Goal: Task Accomplishment & Management: Use online tool/utility

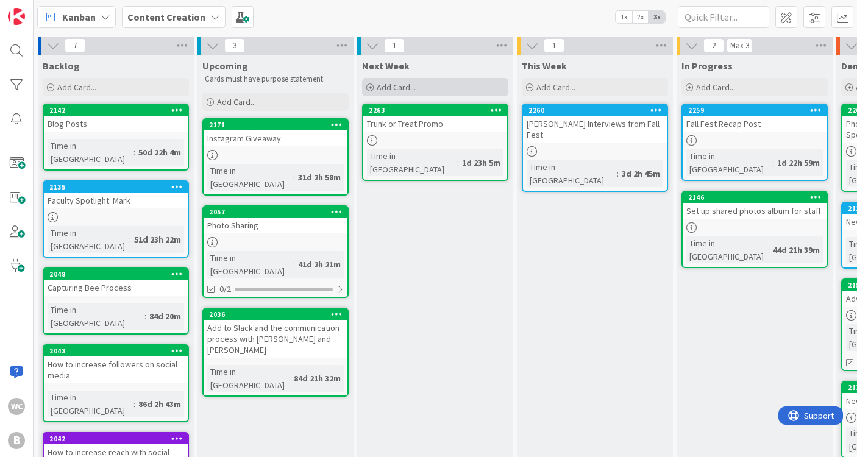
click at [421, 85] on div "Add Card..." at bounding box center [435, 87] width 146 height 18
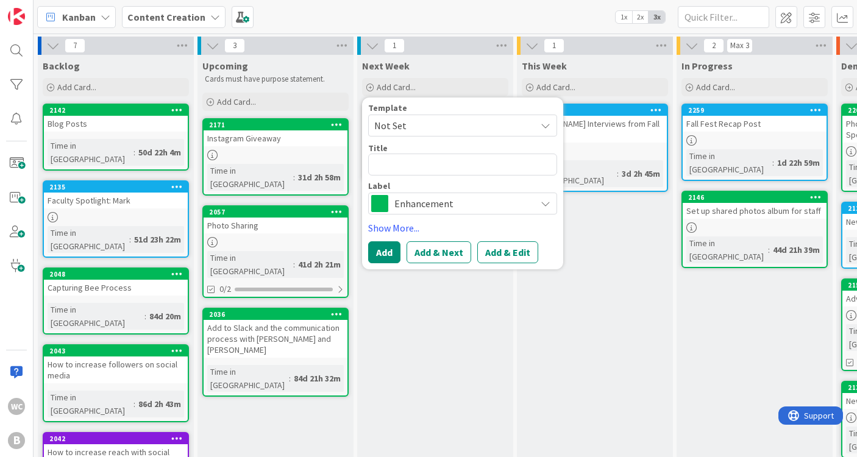
type textarea "x"
type textarea "T"
type textarea "x"
type textarea "To"
type textarea "x"
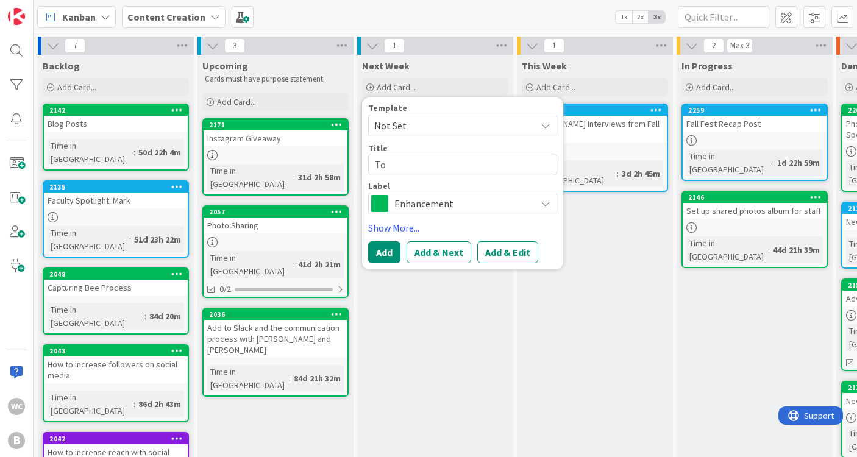
type textarea "[PERSON_NAME]"
type textarea "x"
type textarea "[PERSON_NAME]"
type textarea "x"
type textarea "[PERSON_NAME]"
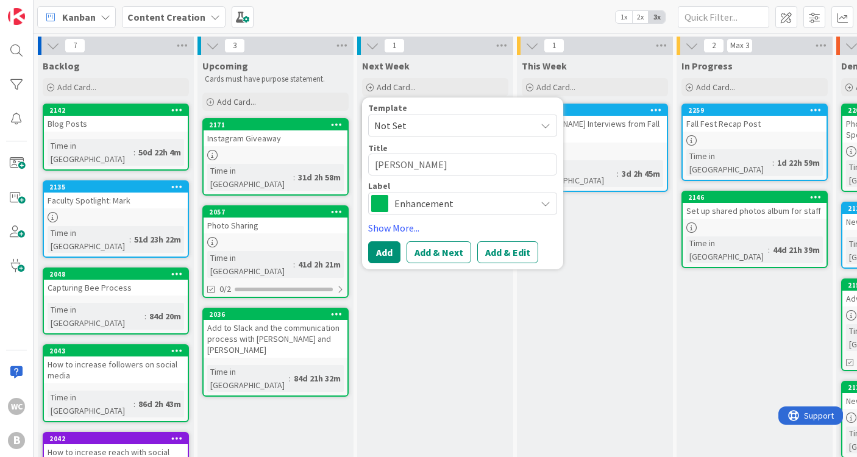
type textarea "x"
type textarea "[PERSON_NAME]"
type textarea "x"
type textarea "[PERSON_NAME]"
type textarea "x"
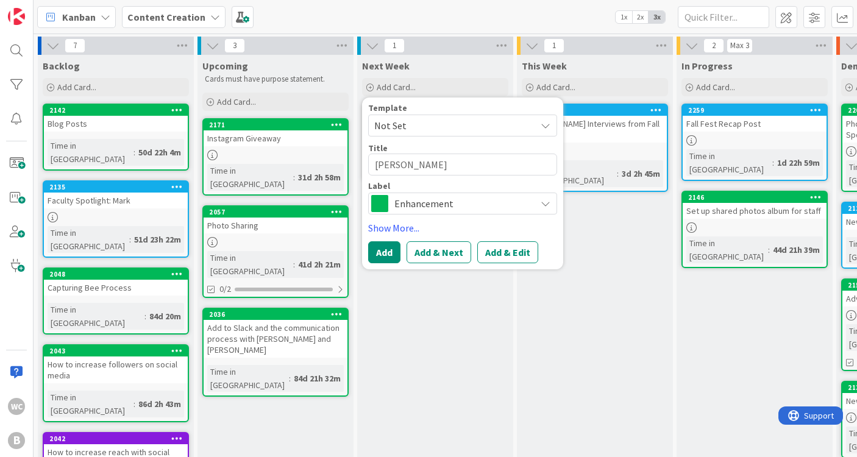
type textarea "[PERSON_NAME]"
type textarea "x"
type textarea "[PERSON_NAME]"
type textarea "x"
type textarea "[PERSON_NAME]"
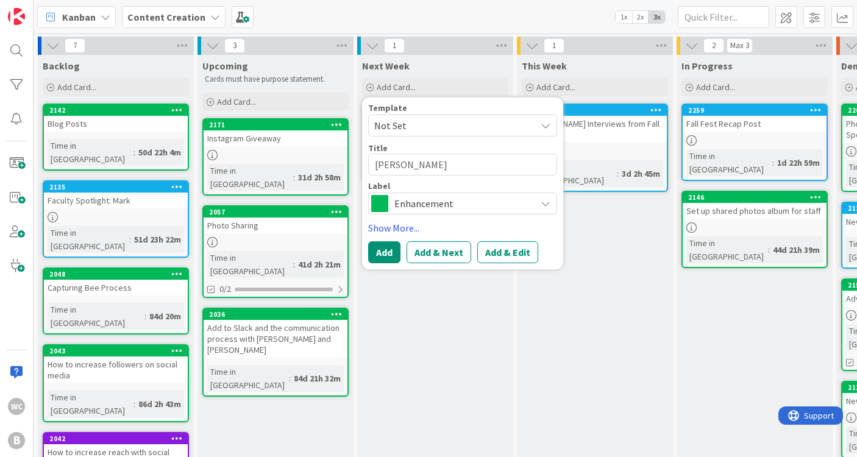
type textarea "x"
type textarea "[PERSON_NAME]"
type textarea "x"
type textarea "[PERSON_NAME]"
type textarea "x"
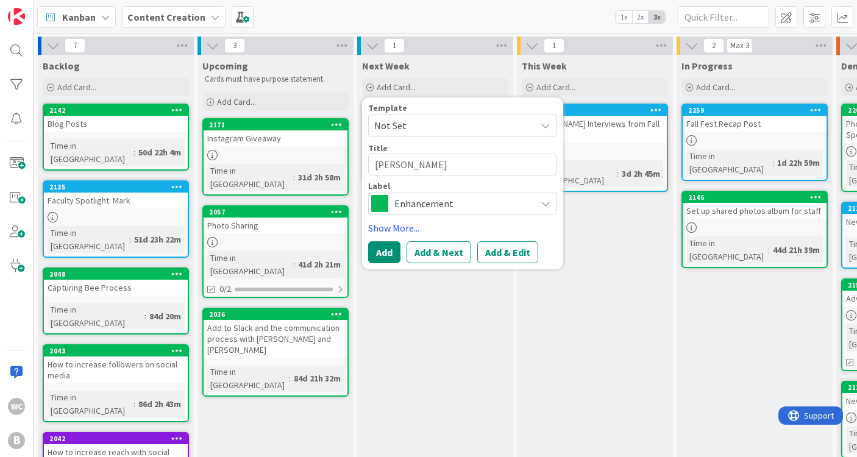
type textarea "[PERSON_NAME] Linked"
type textarea "x"
type textarea "[PERSON_NAME]"
type textarea "x"
type textarea "[PERSON_NAME]"
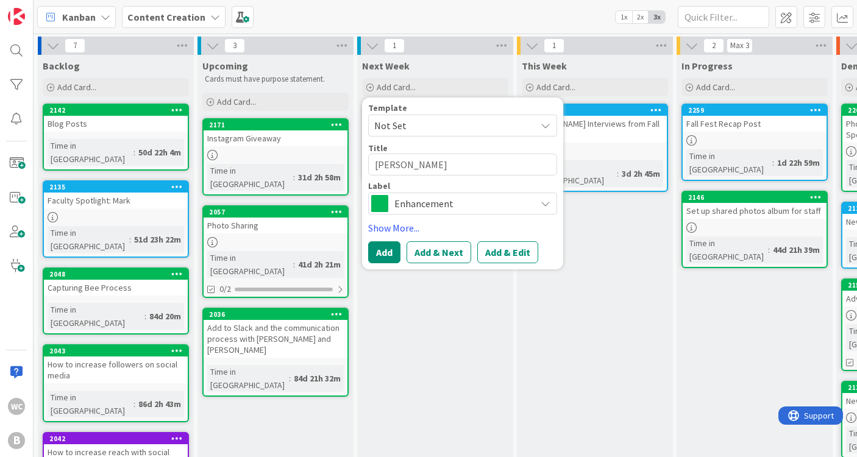
type textarea "x"
type textarea "[PERSON_NAME]"
type textarea "x"
type textarea "[PERSON_NAME] B"
type textarea "x"
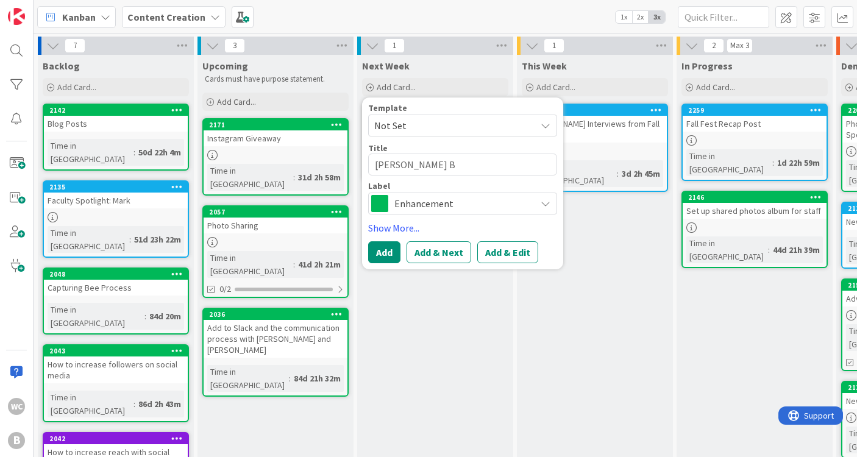
type textarea "[PERSON_NAME] LinkedIn Ba"
type textarea "x"
type textarea "[PERSON_NAME] LinkedIn Bae"
type textarea "x"
type textarea "[PERSON_NAME] LinkedIn [PERSON_NAME]"
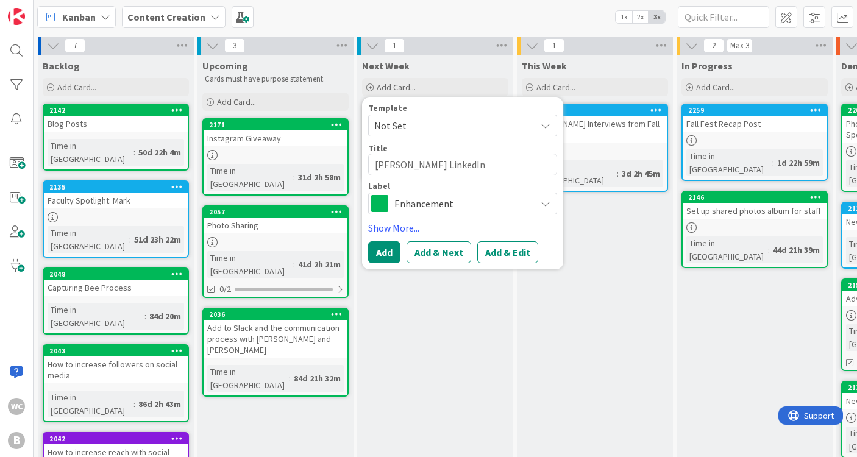
type textarea "x"
type textarea "[PERSON_NAME] LinkedIn [PERSON_NAME]"
type textarea "x"
type textarea "[PERSON_NAME] LinkedIn [PERSON_NAME]"
type textarea "x"
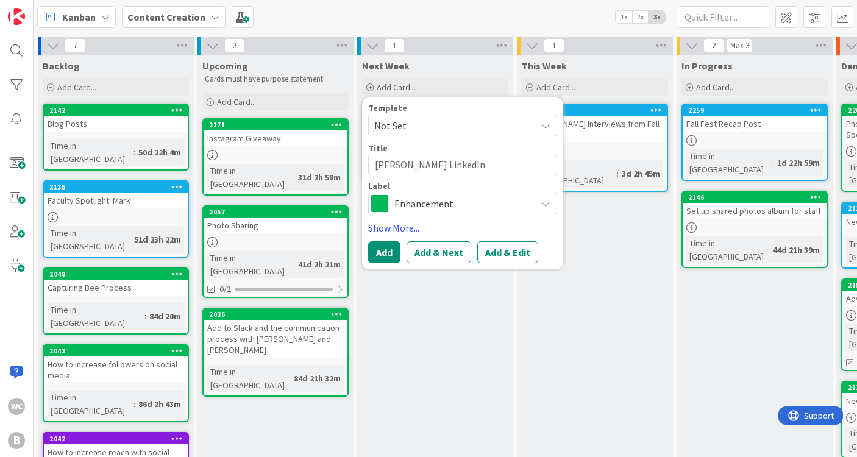
type textarea "[PERSON_NAME] LinkedIn Bae"
type textarea "x"
type textarea "[PERSON_NAME] LinkedIn Ba"
type textarea "x"
type textarea "[PERSON_NAME] LinkedIn Ban"
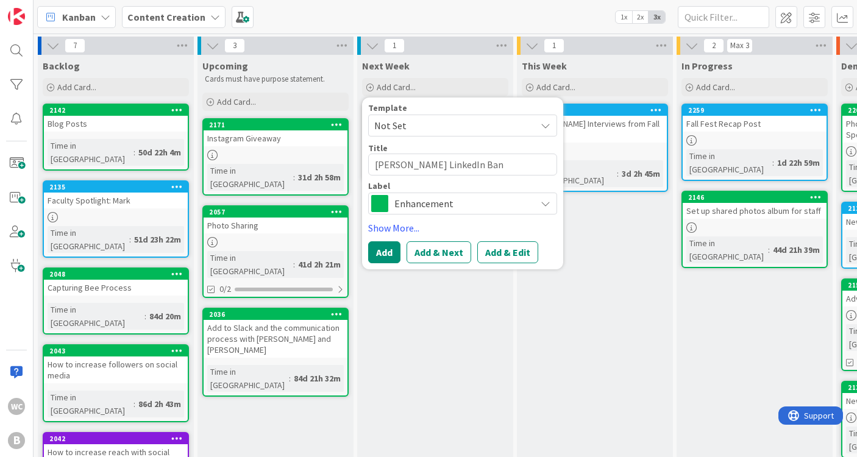
type textarea "x"
type textarea "[PERSON_NAME] LinkedIn Bann"
type textarea "x"
type textarea "[PERSON_NAME] LinkedIn Banne"
type textarea "x"
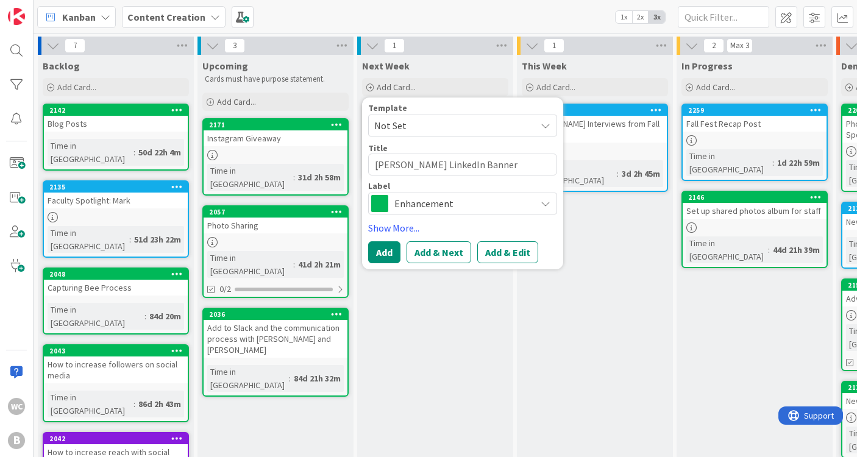
type textarea "[PERSON_NAME] LinkedIn Banner"
click at [445, 202] on span "Enhancement" at bounding box center [461, 203] width 135 height 17
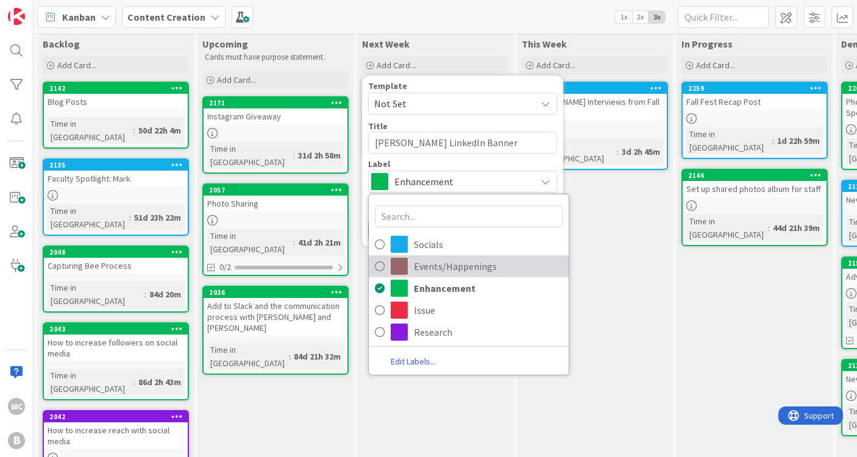
scroll to position [24, 0]
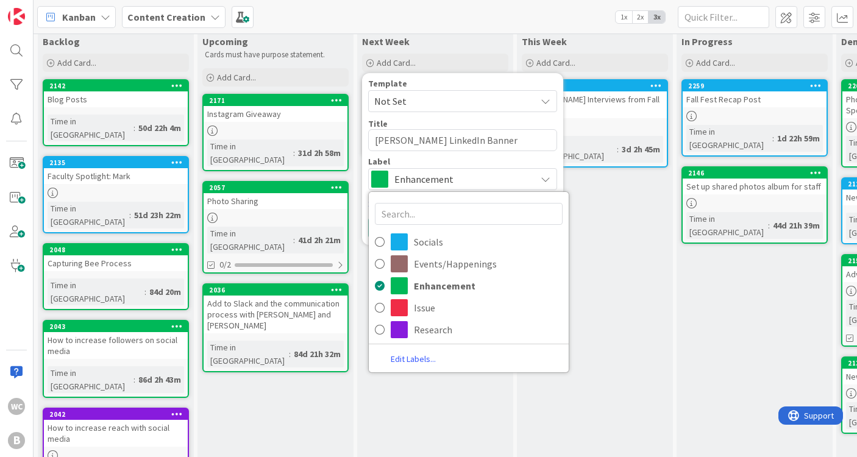
click at [417, 356] on link "Edit Labels..." at bounding box center [413, 359] width 89 height 16
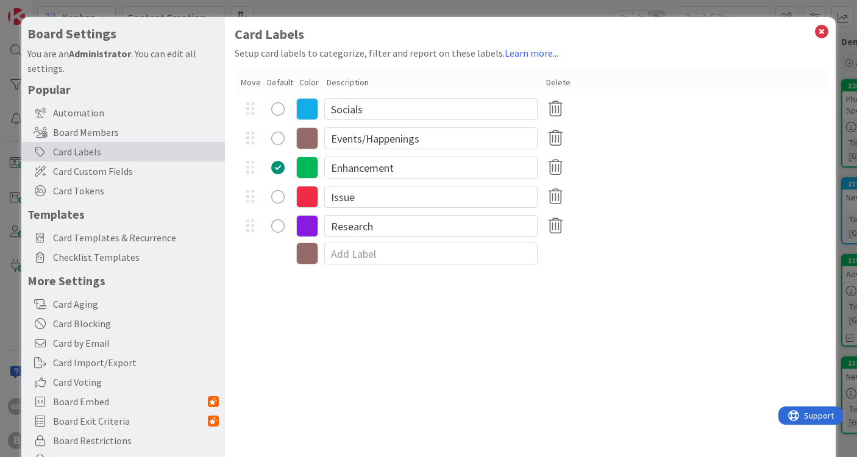
type textarea "x"
click at [342, 255] on input at bounding box center [430, 253] width 213 height 22
type input "Other"
type textarea "x"
click at [315, 253] on icon at bounding box center [307, 255] width 22 height 22
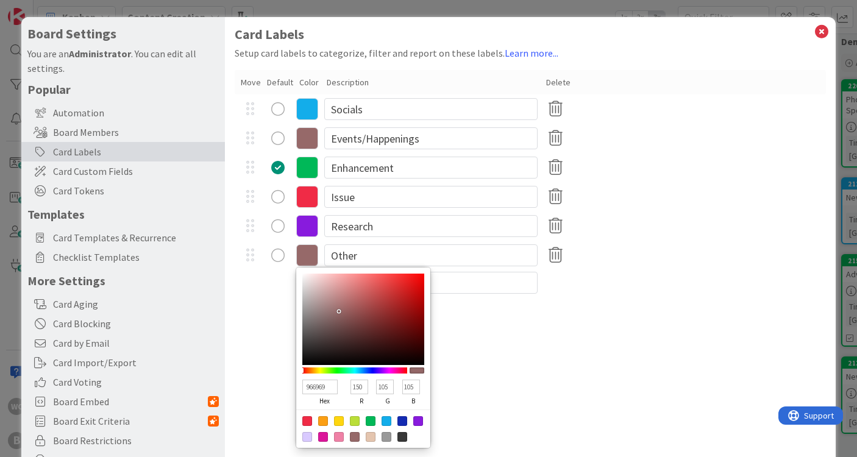
click at [307, 436] on div at bounding box center [307, 437] width 10 height 10
type input "D9CAFF"
type input "217"
type input "202"
type input "255"
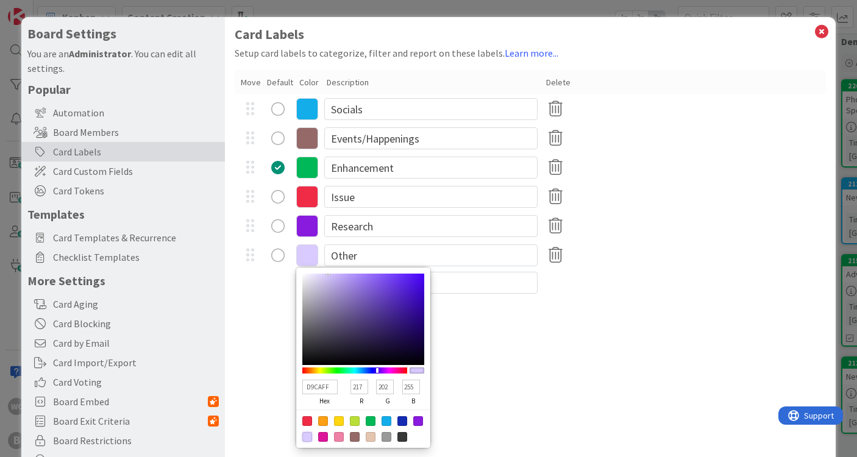
type textarea "x"
click at [354, 422] on div at bounding box center [355, 421] width 10 height 10
type input "BADE38"
type input "186"
type input "222"
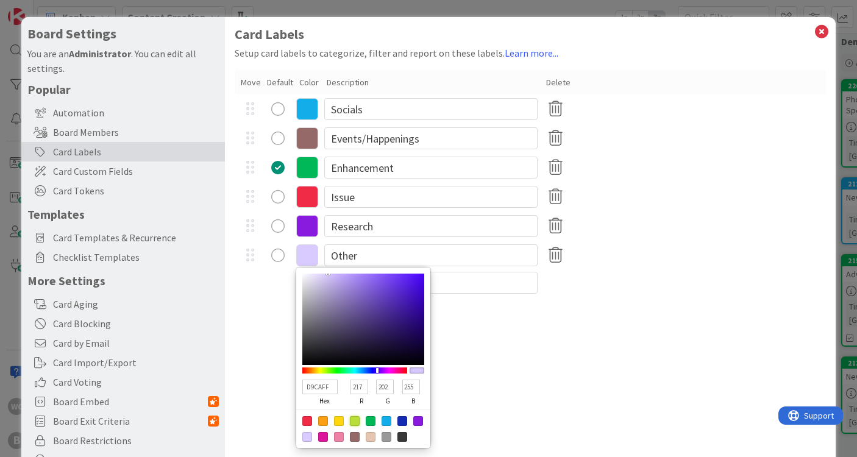
type input "56"
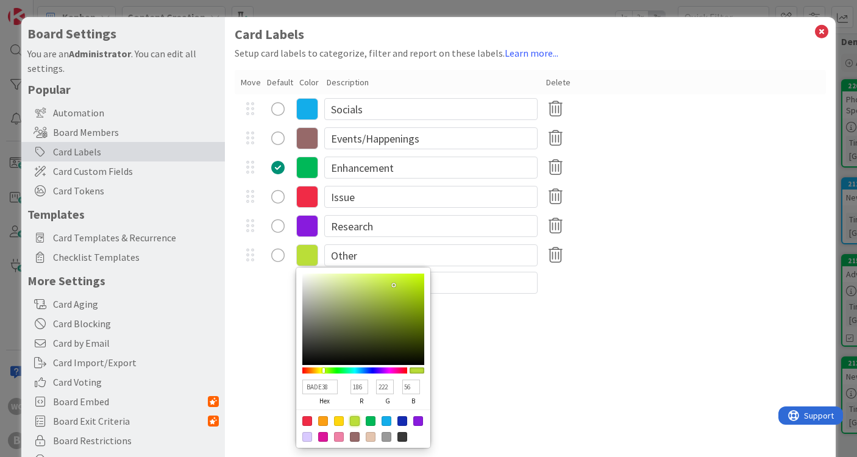
type textarea "x"
click at [386, 420] on div at bounding box center [386, 421] width 10 height 10
type input "13ADEA"
type input "19"
type input "173"
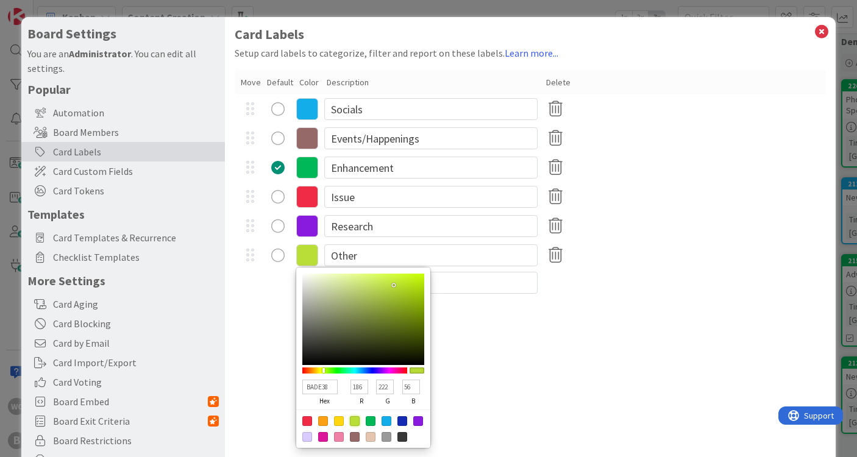
type input "234"
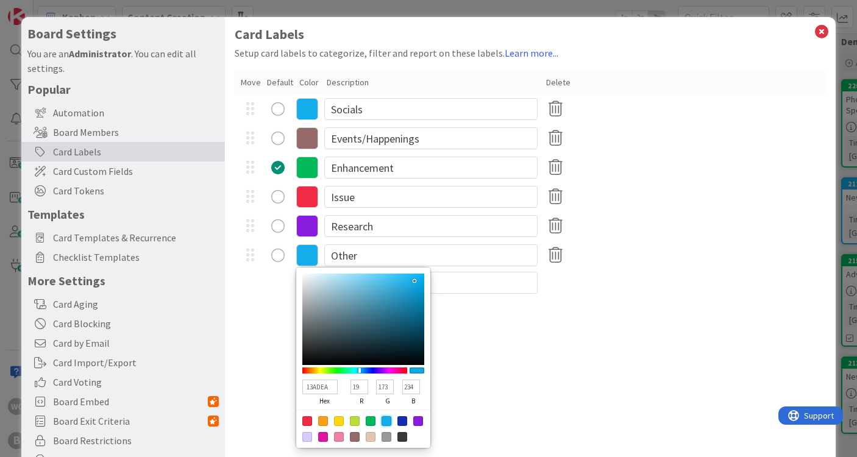
type textarea "x"
click at [420, 419] on div at bounding box center [418, 421] width 10 height 10
type input "881BDD"
type input "136"
type input "27"
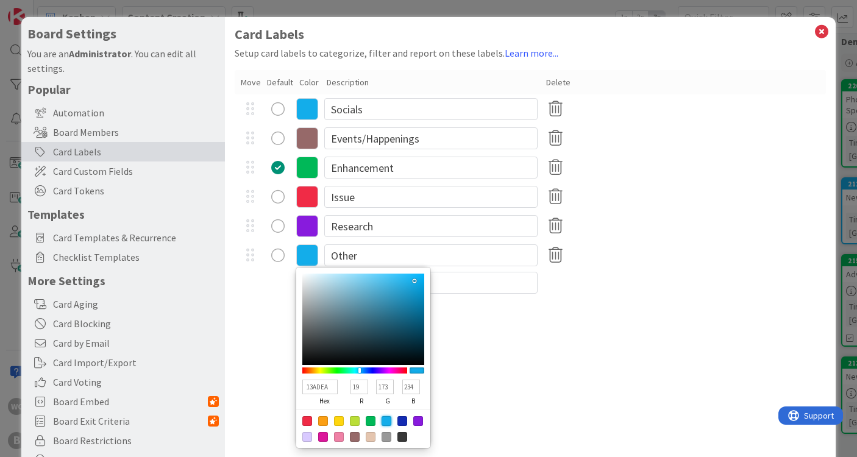
type input "221"
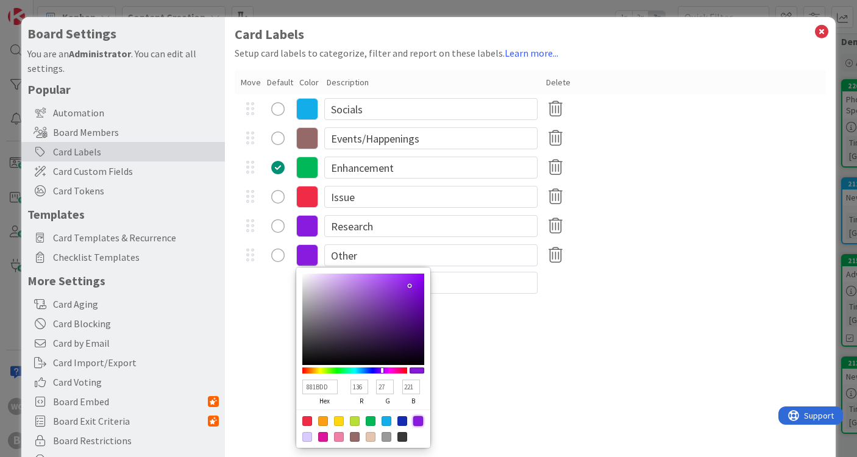
type textarea "x"
click at [324, 418] on div at bounding box center [323, 421] width 10 height 10
type input "FB9F14"
type input "251"
type input "159"
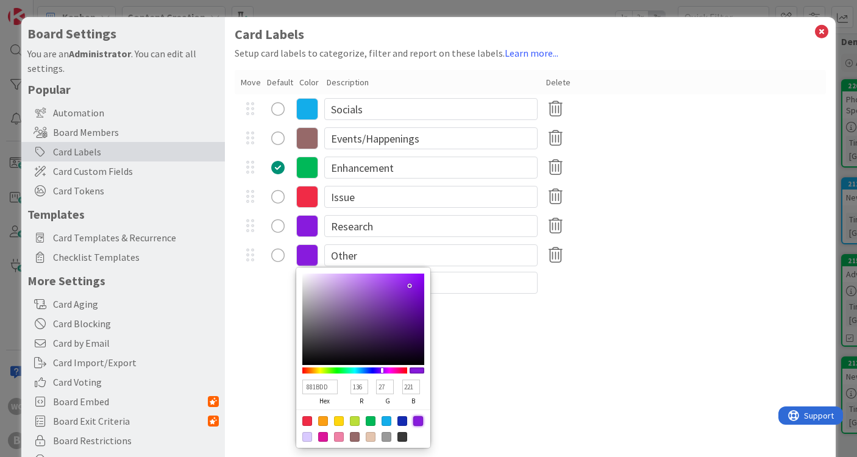
type input "20"
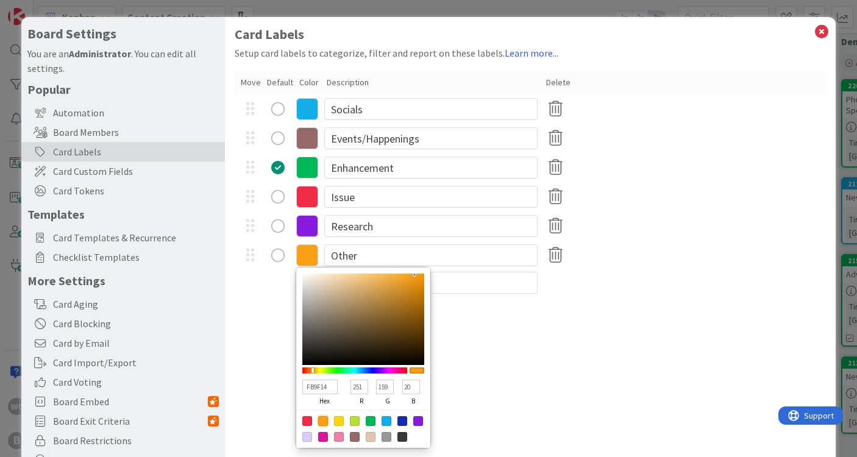
type textarea "x"
click at [339, 434] on div at bounding box center [339, 437] width 10 height 10
type input "EF81A6"
type input "239"
type input "129"
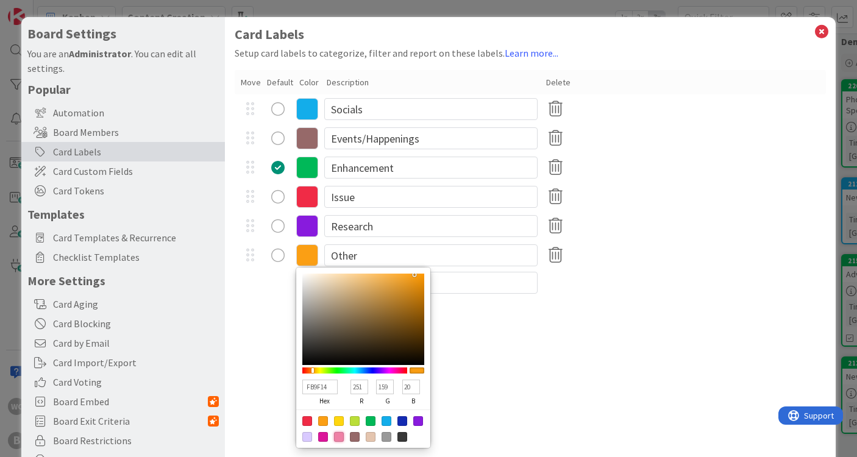
type input "166"
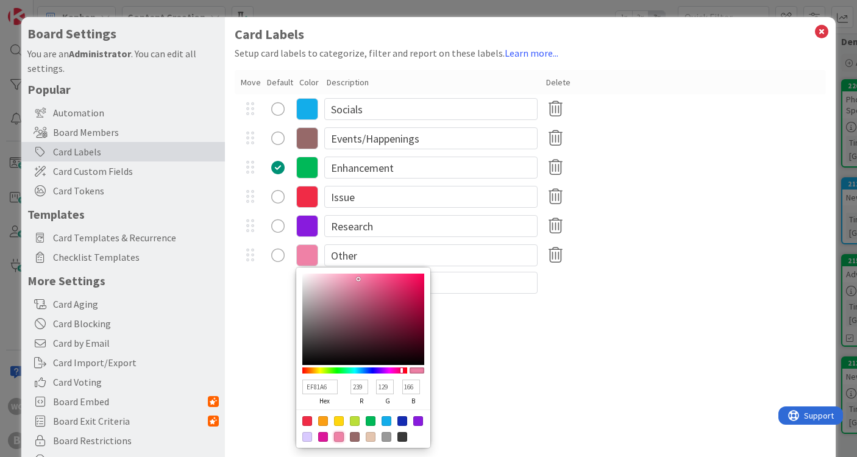
click at [509, 372] on div "Card Labels Setup card labels to categorize, filter and report on these labels.…" at bounding box center [530, 251] width 611 height 468
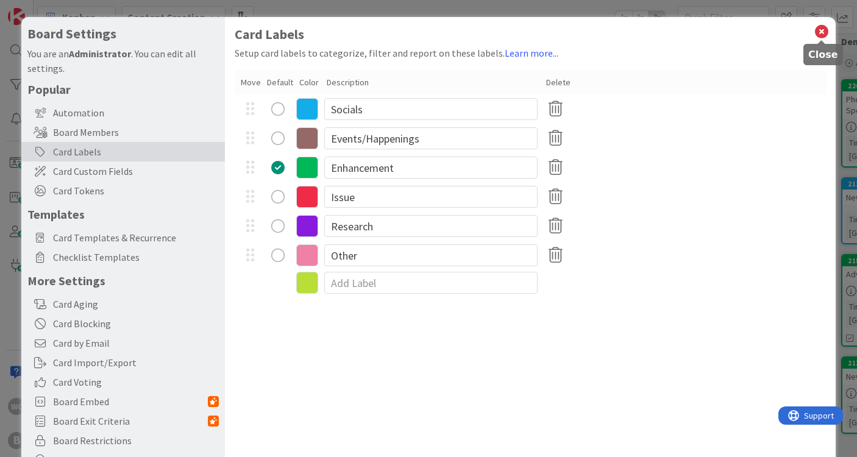
click at [821, 30] on icon at bounding box center [821, 31] width 16 height 17
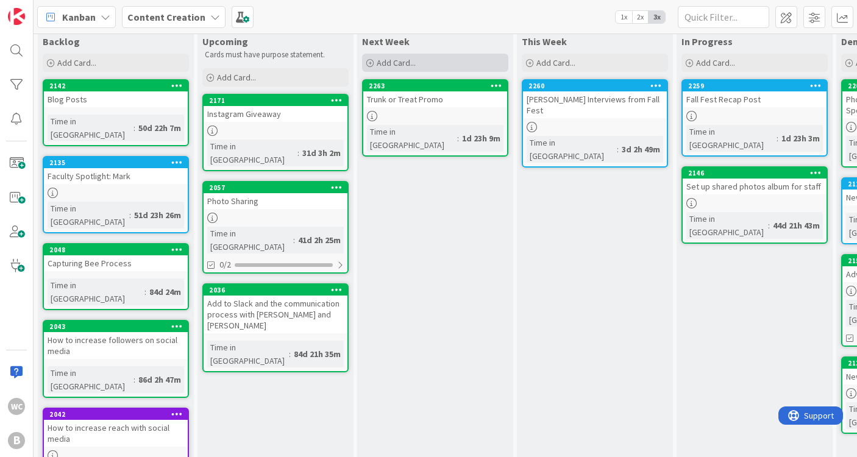
click at [426, 57] on div "Add Card..." at bounding box center [435, 63] width 146 height 18
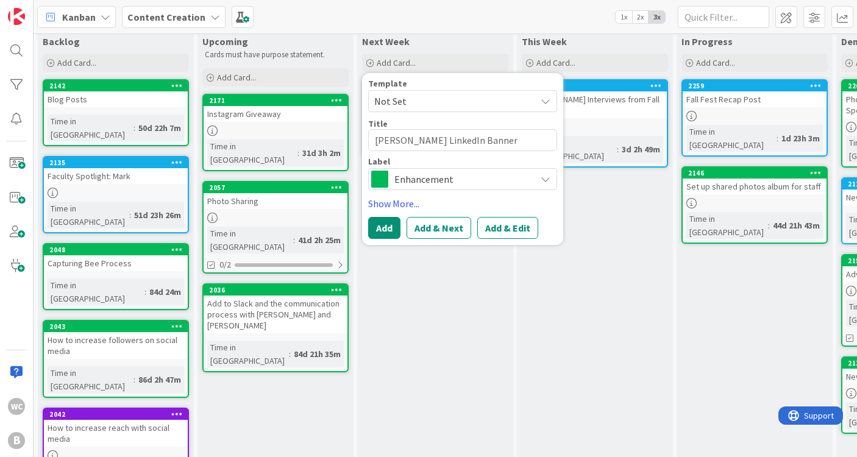
click at [430, 175] on span "Enhancement" at bounding box center [461, 179] width 135 height 17
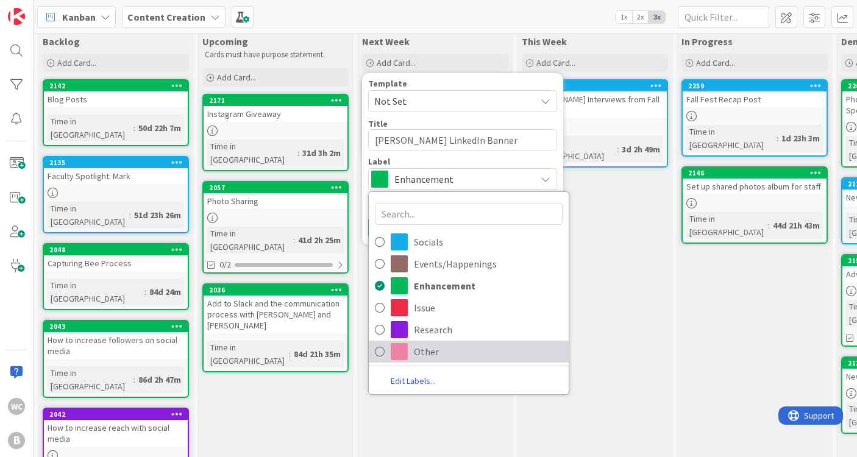
click at [384, 346] on icon at bounding box center [380, 351] width 10 height 18
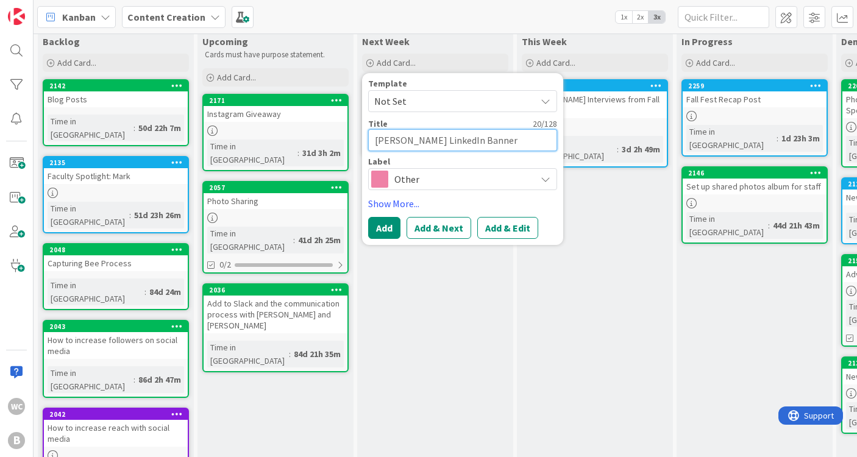
click at [428, 141] on textarea "[PERSON_NAME] LinkedIn Banner" at bounding box center [462, 140] width 189 height 22
type textarea "x"
type textarea "[PERSON_NAME] Linkedn Banner"
type textarea "x"
click at [481, 143] on textarea "[PERSON_NAME] Banner" at bounding box center [462, 140] width 189 height 22
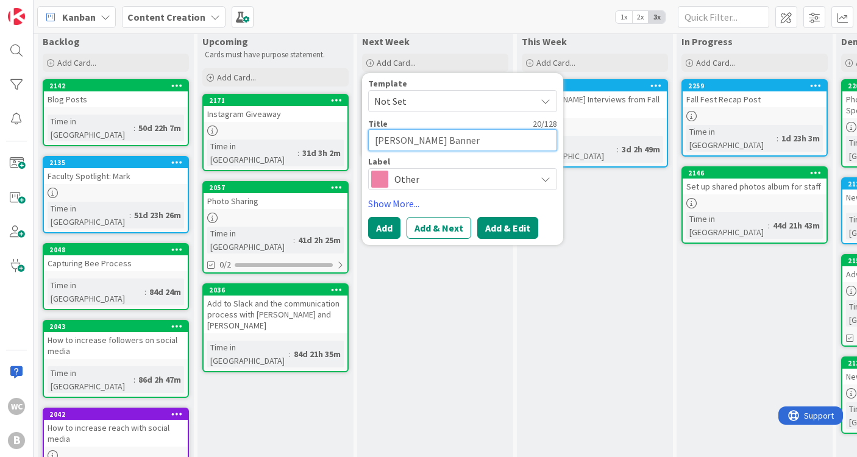
type textarea "[PERSON_NAME] Banner"
click at [501, 226] on button "Add & Edit" at bounding box center [507, 228] width 61 height 22
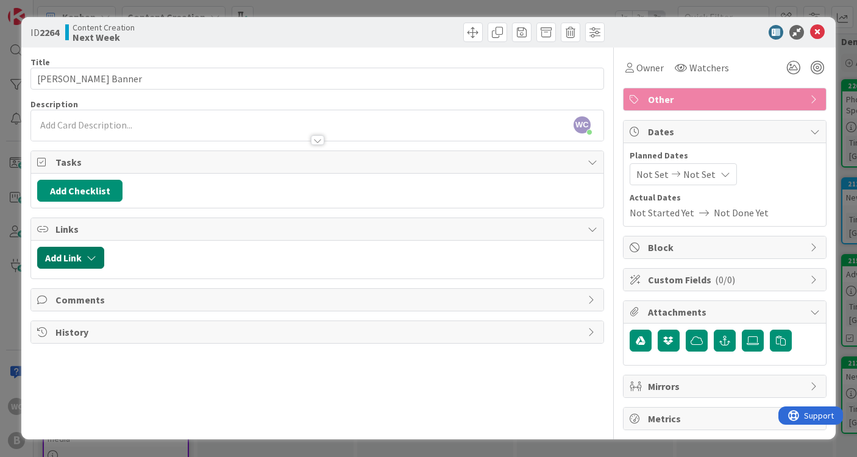
click at [66, 257] on button "Add Link" at bounding box center [70, 258] width 67 height 22
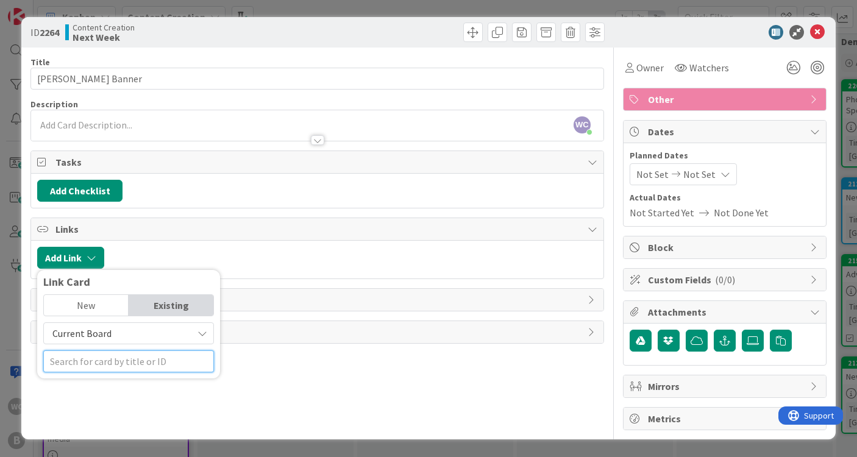
click at [91, 366] on input "text" at bounding box center [128, 361] width 171 height 22
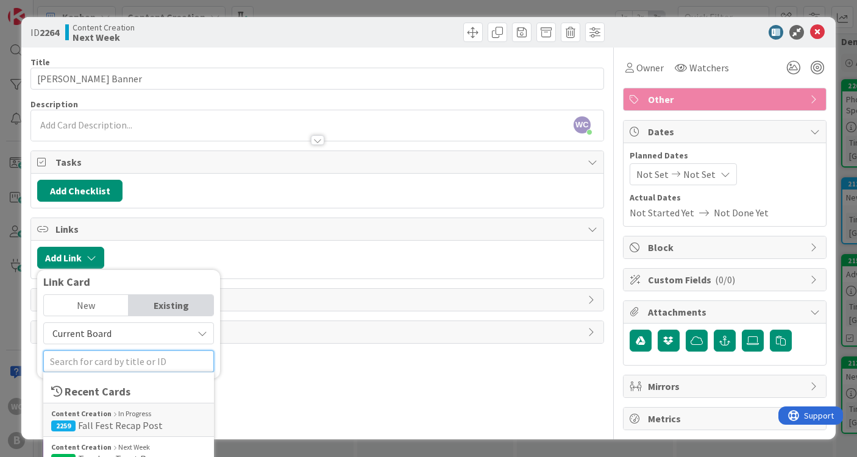
paste input "[URL][DOMAIN_NAME]"
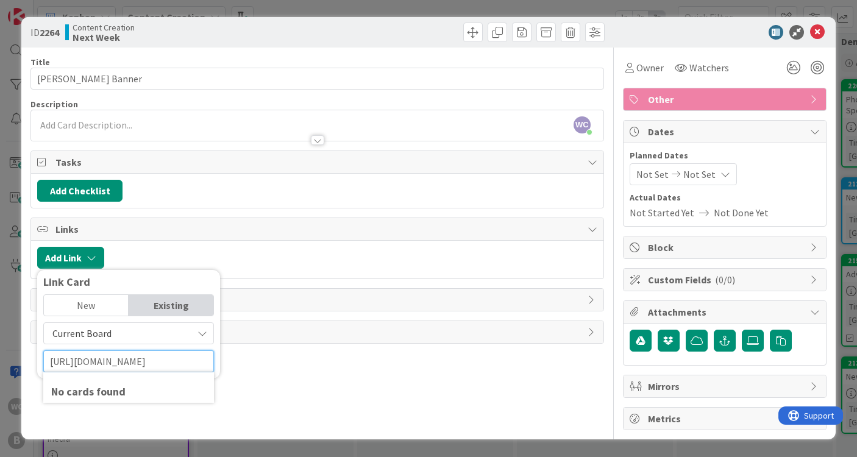
type input "[URL][DOMAIN_NAME]"
click at [252, 363] on div "Title 20 / 128 [PERSON_NAME] Banner Description WC Willow Covendecker just join…" at bounding box center [316, 239] width 573 height 383
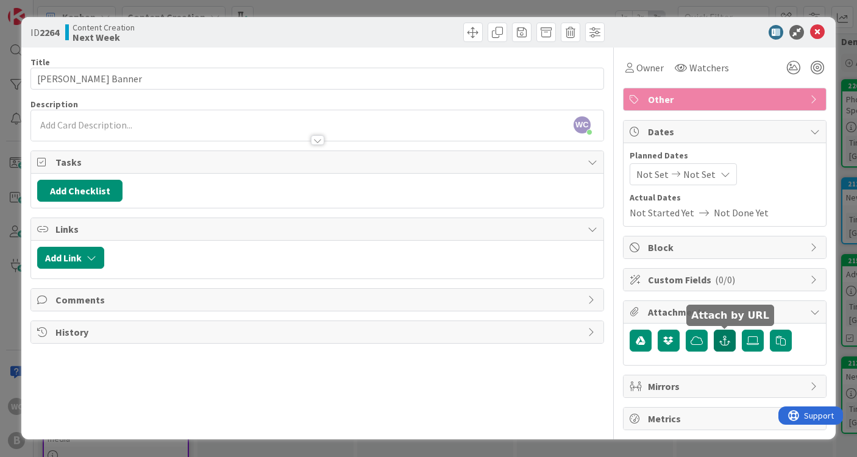
click at [723, 343] on icon "button" at bounding box center [724, 341] width 11 height 10
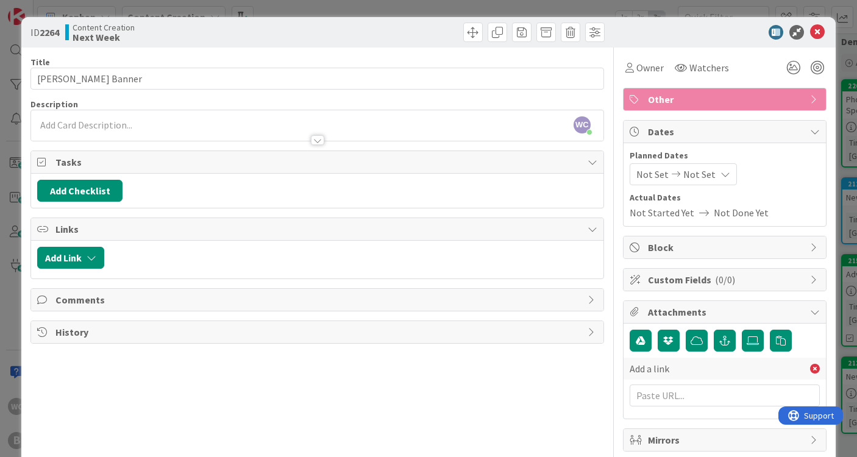
click at [664, 406] on div "Add a link" at bounding box center [724, 371] width 190 height 83
click at [661, 400] on input "text" at bounding box center [724, 395] width 190 height 22
paste input "[URL][DOMAIN_NAME]"
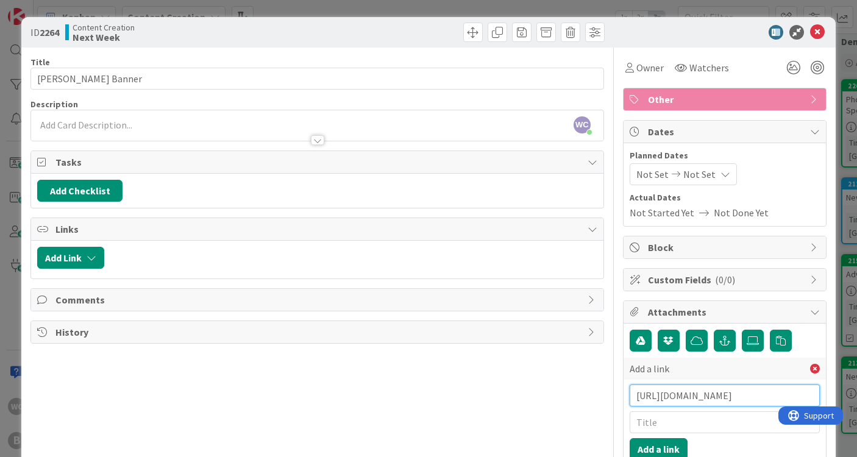
type input "[URL][DOMAIN_NAME]"
click at [661, 425] on input "text" at bounding box center [724, 422] width 190 height 22
click at [829, 1] on div "ID 2264 Content Creation Next Week Title 20 / 128 [PERSON_NAME] Linkedin Banner…" at bounding box center [428, 228] width 857 height 457
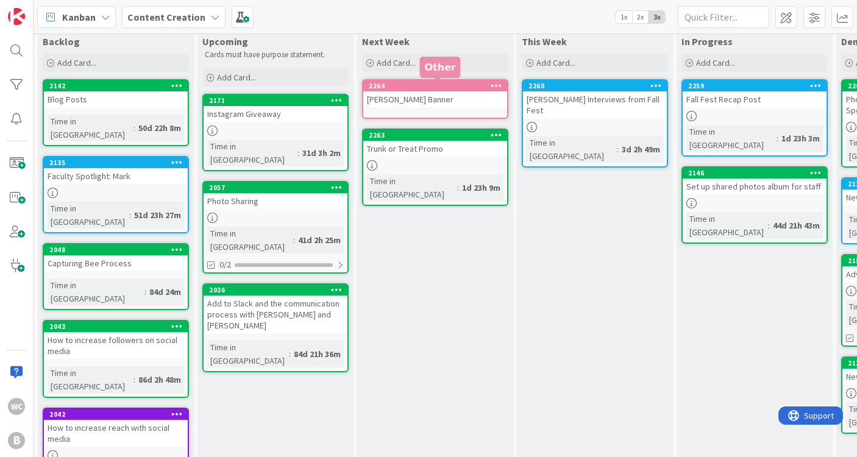
click at [430, 110] on div "2264 [PERSON_NAME] Banner" at bounding box center [435, 99] width 146 height 40
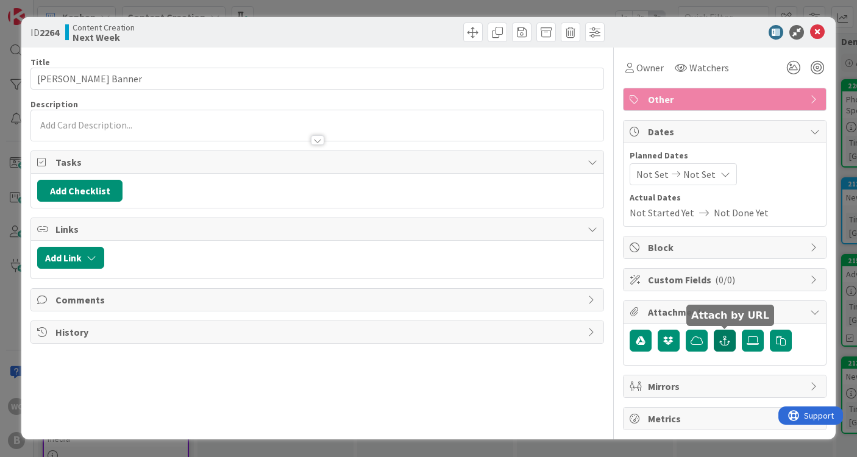
click at [719, 338] on icon "button" at bounding box center [724, 341] width 11 height 10
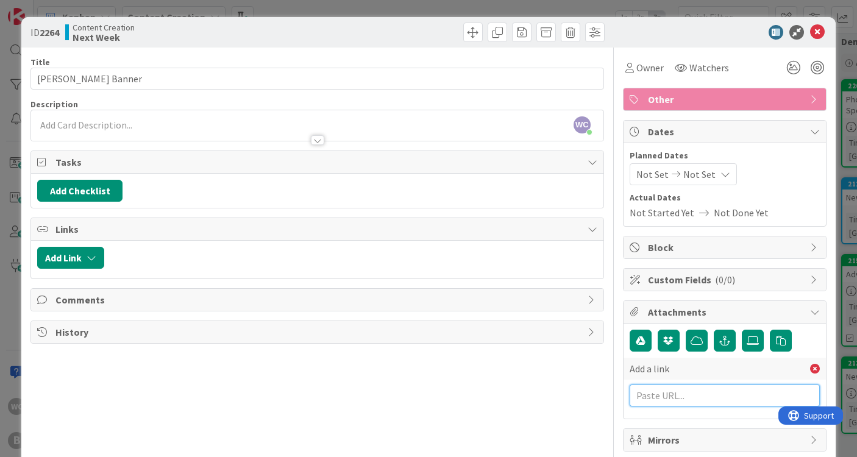
click at [664, 392] on input "text" at bounding box center [724, 395] width 190 height 22
paste input "[URL][DOMAIN_NAME]"
type input "[URL][DOMAIN_NAME]"
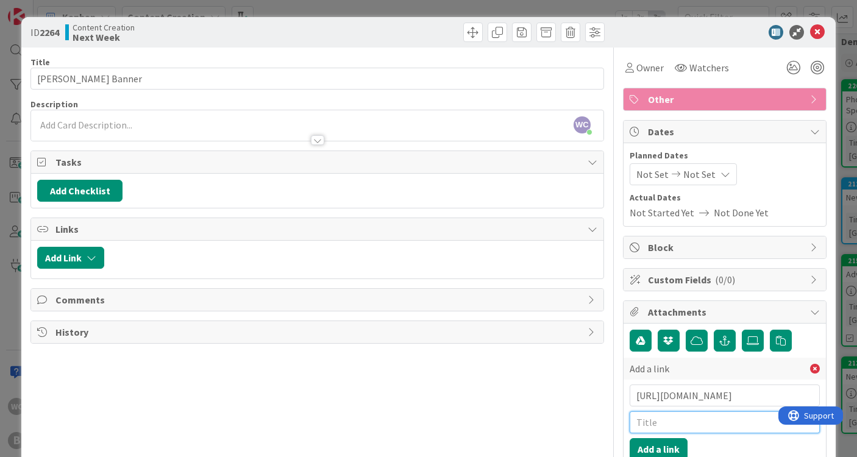
click at [642, 425] on input "text" at bounding box center [724, 422] width 190 height 22
type input "Brief Sheet"
click at [659, 449] on button "Add a link" at bounding box center [658, 449] width 58 height 22
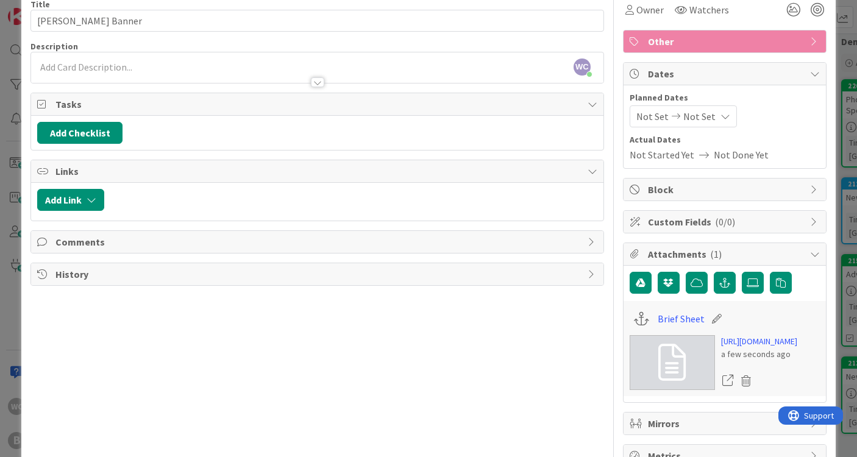
scroll to position [57, 0]
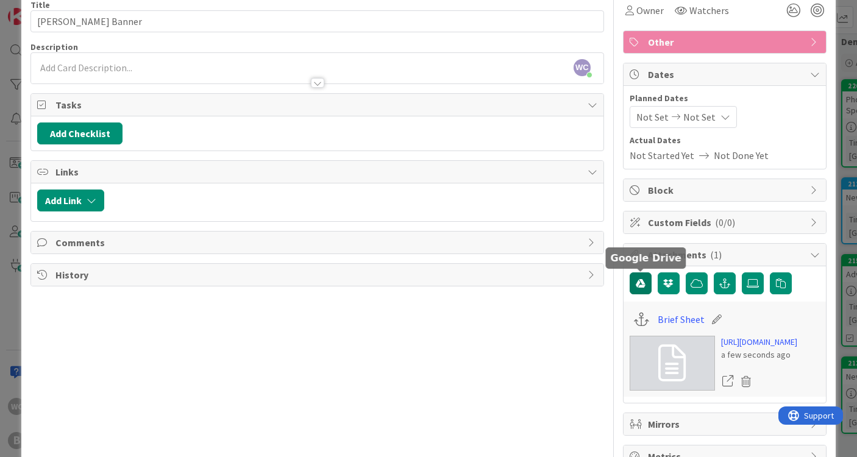
click at [642, 292] on button "button" at bounding box center [640, 283] width 22 height 22
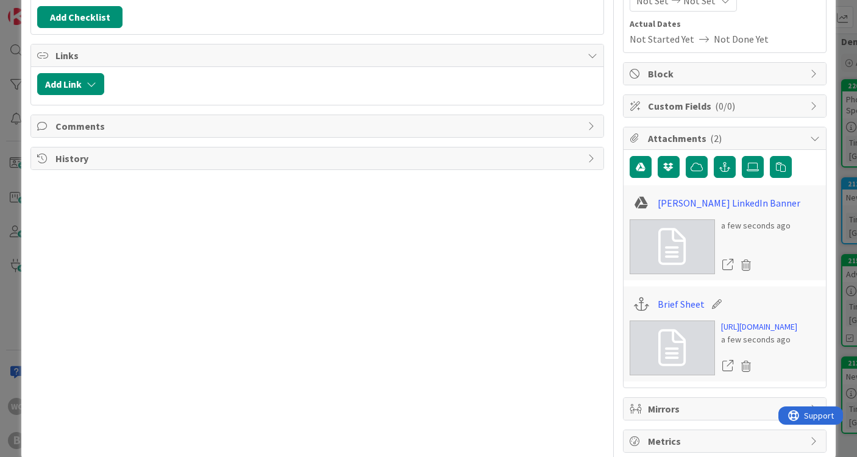
scroll to position [174, 0]
click at [749, 375] on icon at bounding box center [745, 365] width 17 height 18
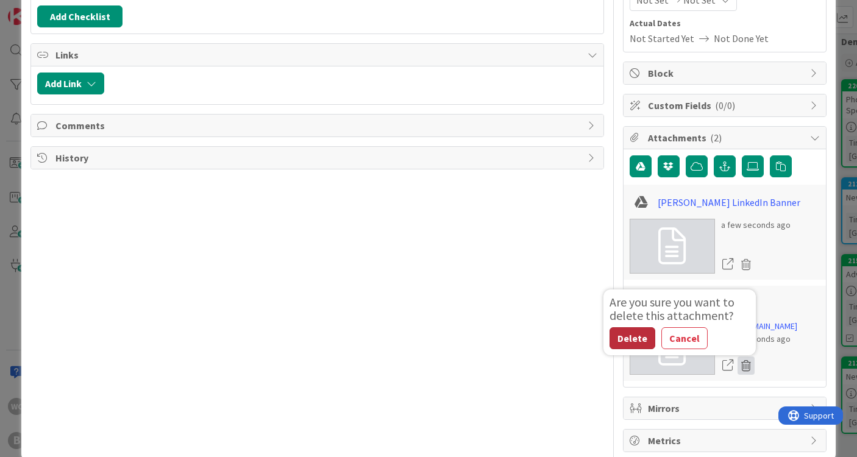
click at [635, 349] on button "Delete" at bounding box center [632, 338] width 46 height 22
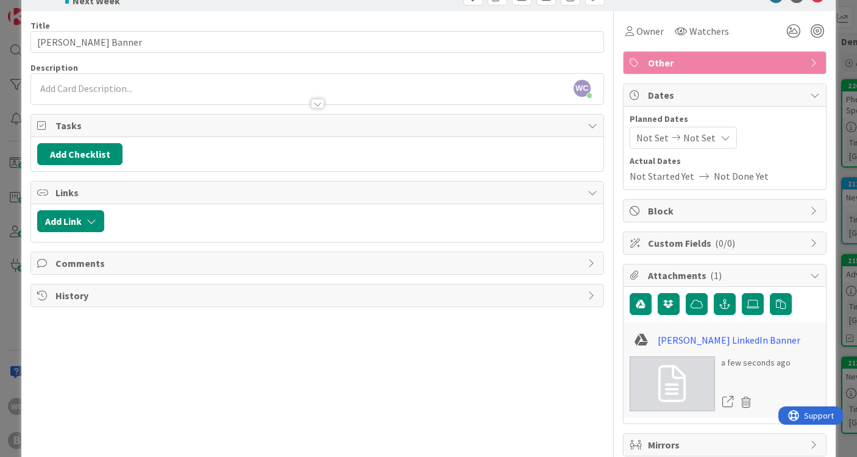
scroll to position [38, 0]
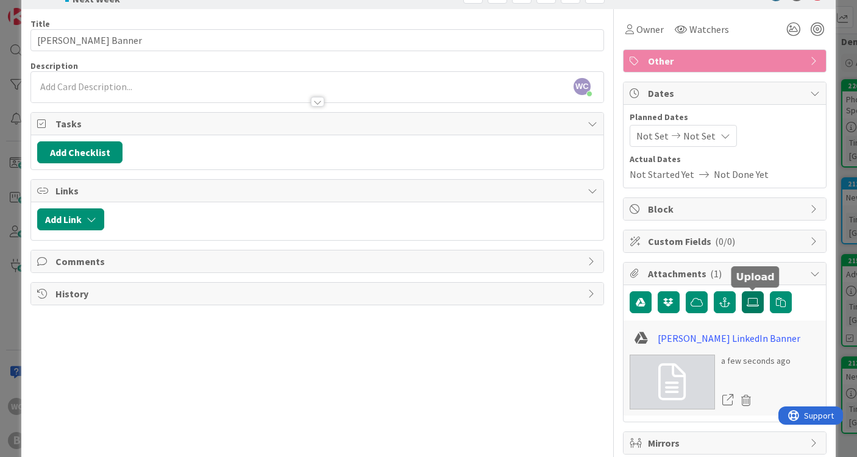
click at [749, 305] on icon at bounding box center [752, 302] width 12 height 10
click at [741, 291] on input "file" at bounding box center [741, 291] width 0 height 0
click at [758, 304] on icon at bounding box center [752, 302] width 12 height 10
click at [741, 291] on input "file" at bounding box center [741, 291] width 0 height 0
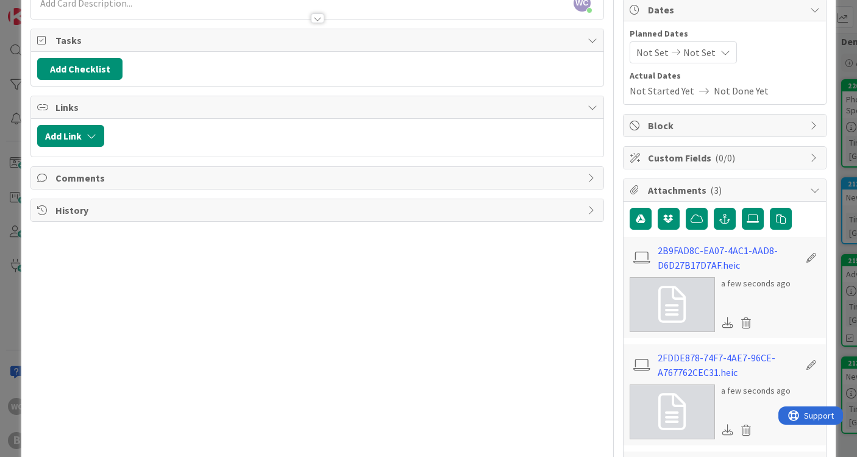
scroll to position [159, 0]
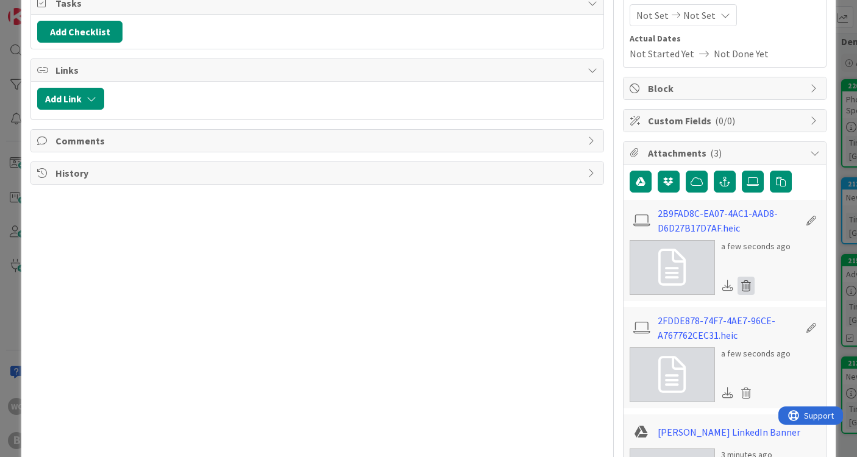
click at [748, 281] on icon at bounding box center [745, 286] width 17 height 18
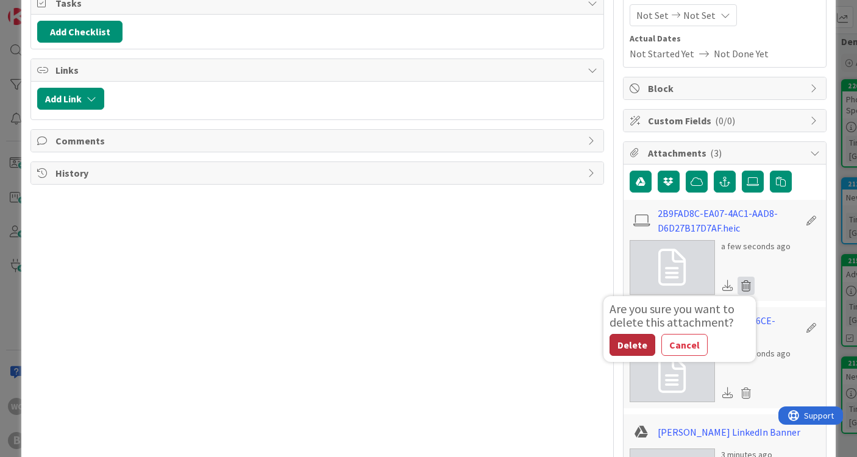
click at [632, 347] on button "Delete" at bounding box center [632, 345] width 46 height 22
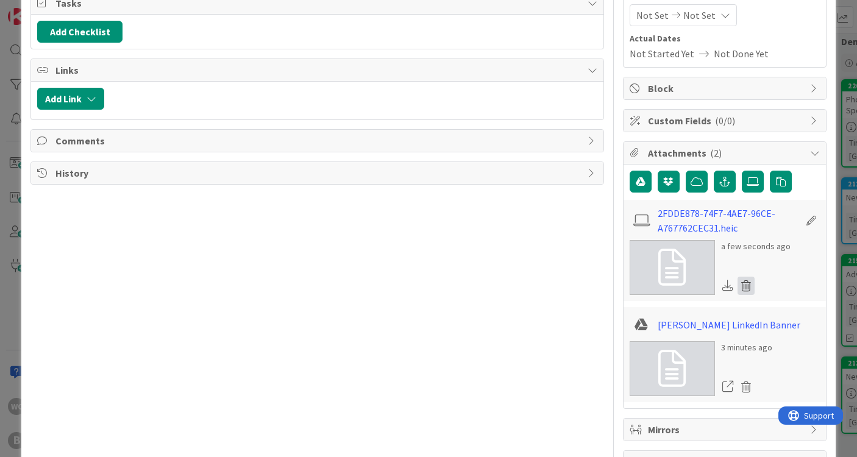
click at [745, 285] on icon at bounding box center [745, 286] width 17 height 18
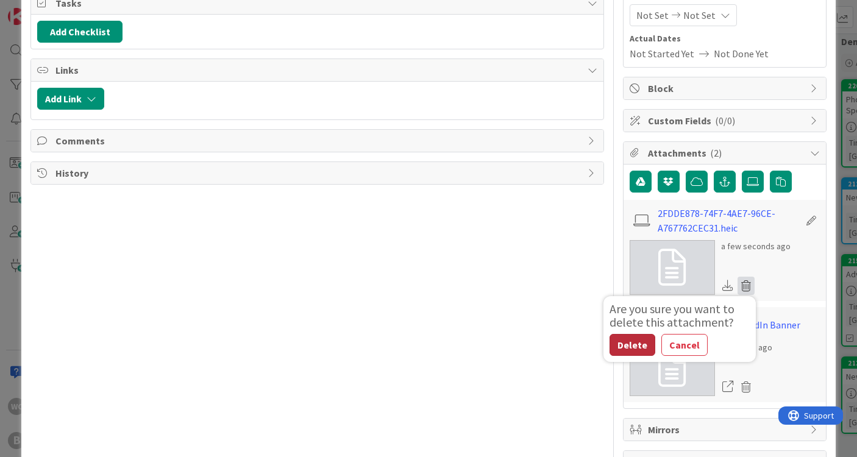
click at [629, 349] on button "Delete" at bounding box center [632, 345] width 46 height 22
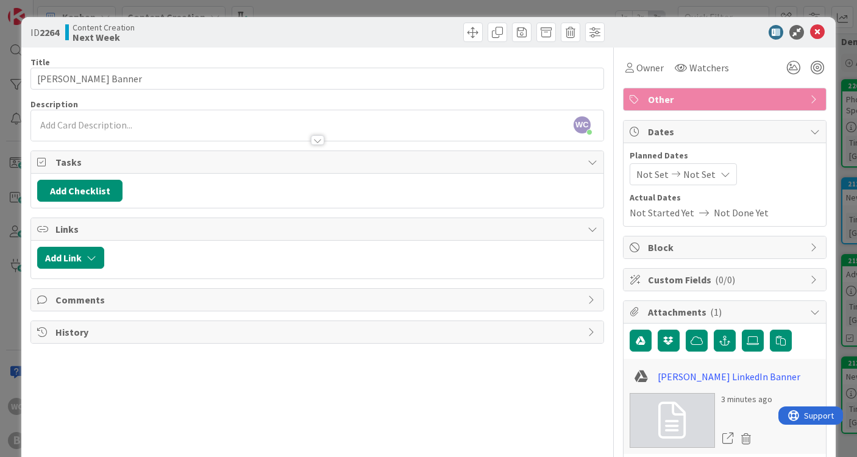
scroll to position [0, 0]
click at [83, 125] on div "WC Willow Covendecker joined 3 m ago" at bounding box center [317, 125] width 572 height 30
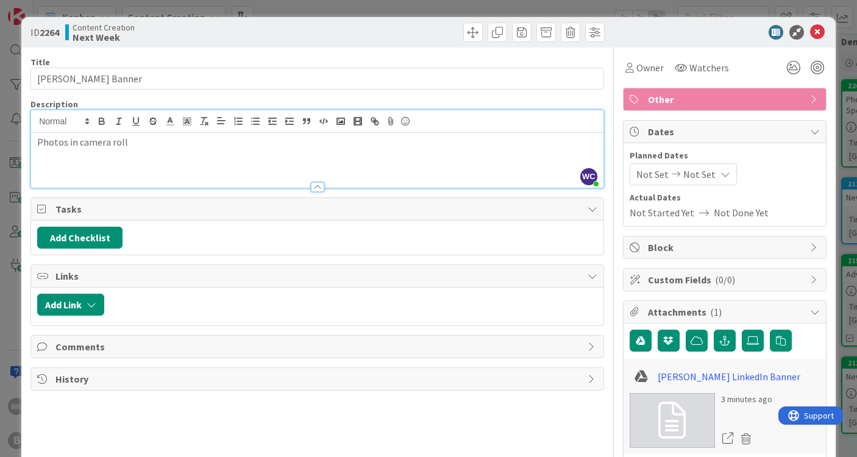
click at [837, 72] on div "ID 2264 Content Creation Next Week Title 20 / 128 [PERSON_NAME] Banner Descript…" at bounding box center [428, 228] width 857 height 457
